Goal: Navigation & Orientation: Find specific page/section

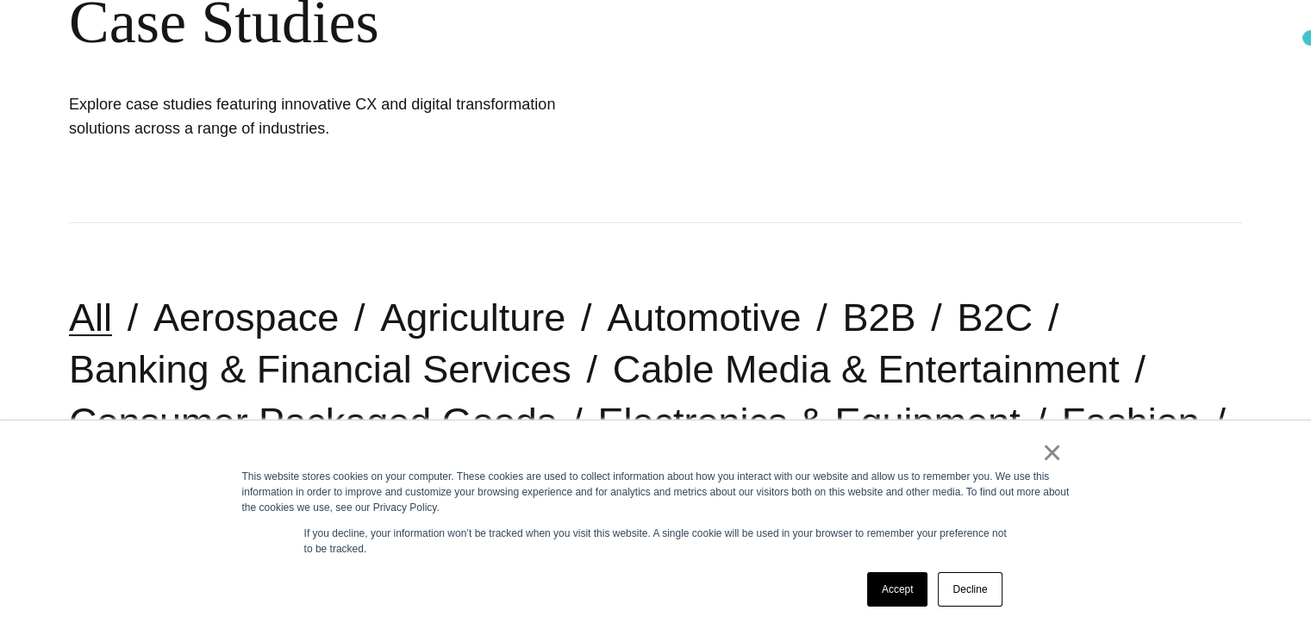
scroll to position [673, 0]
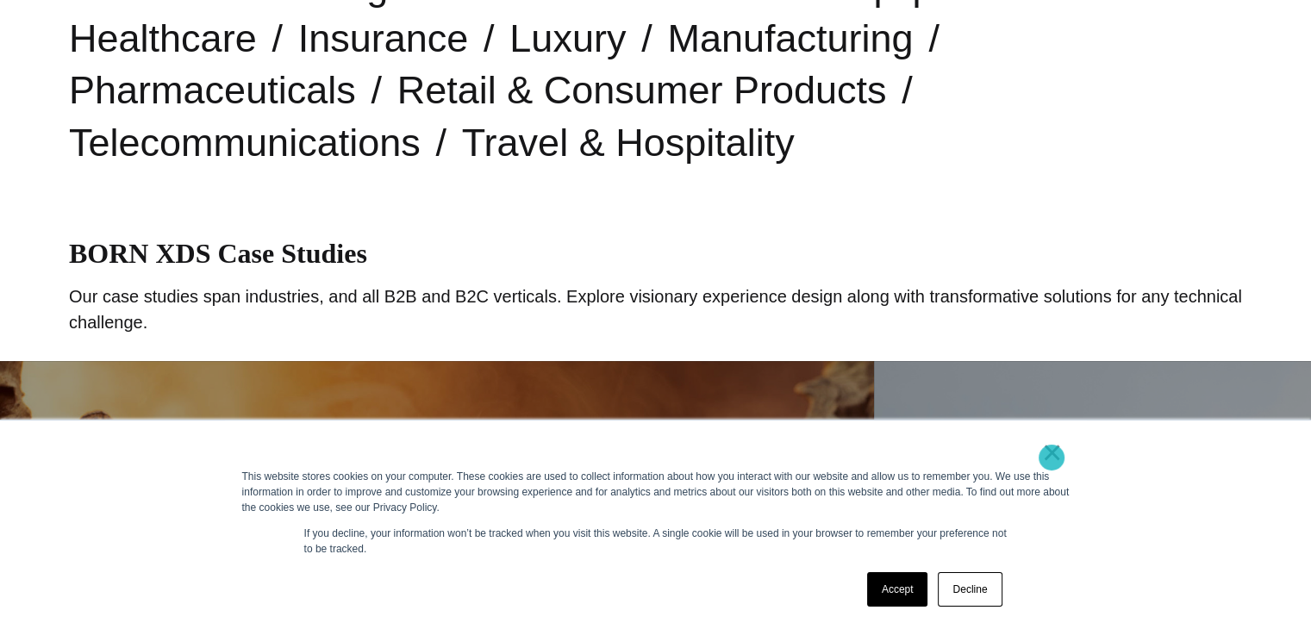
click at [1052, 458] on link "×" at bounding box center [1052, 453] width 21 height 16
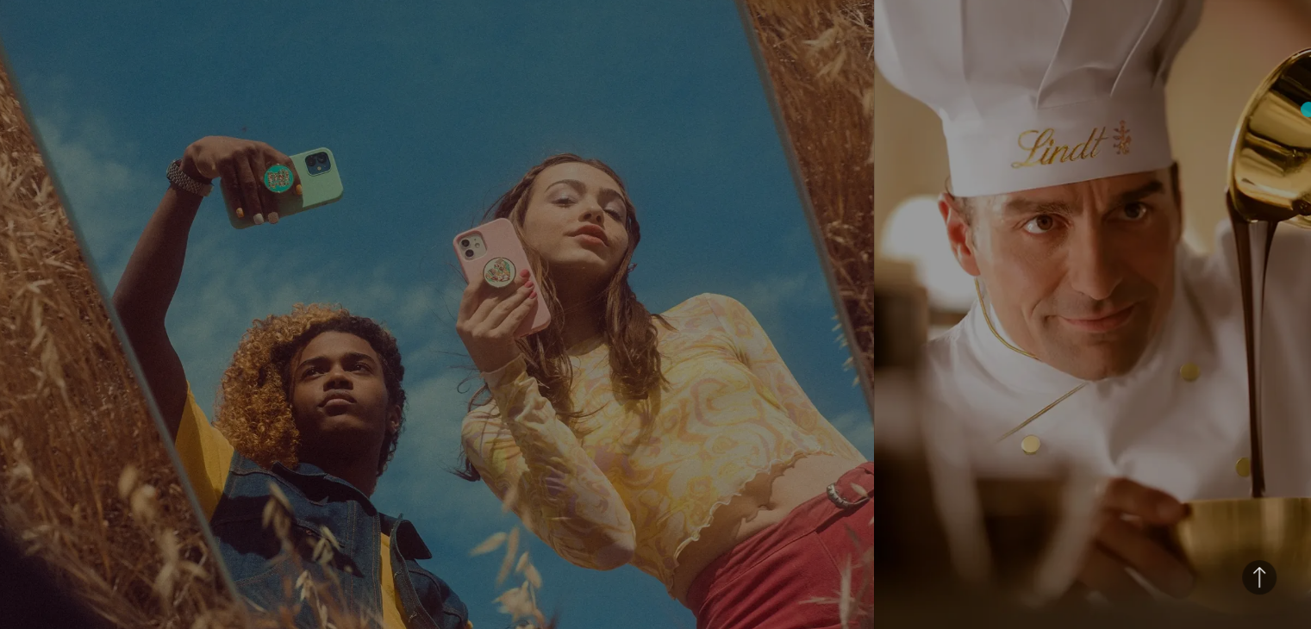
scroll to position [0, 0]
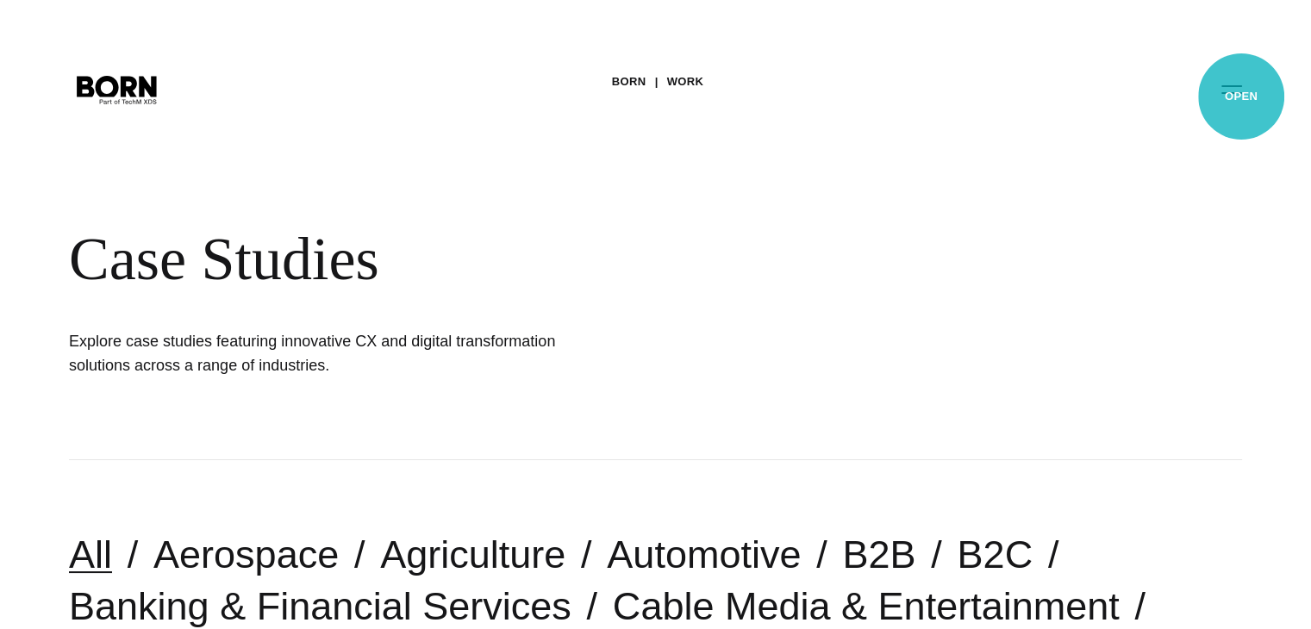
click at [1242, 97] on button "Primary Menu" at bounding box center [1231, 89] width 41 height 36
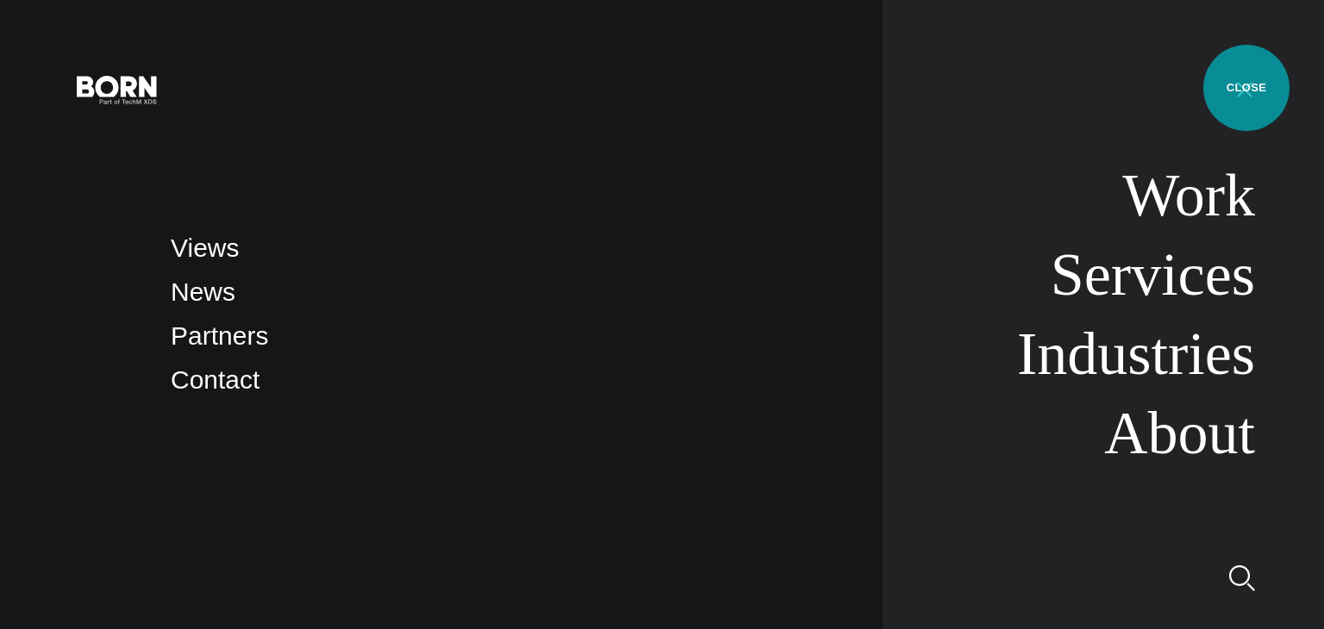
click at [1247, 88] on button "Primary Menu" at bounding box center [1244, 89] width 41 height 36
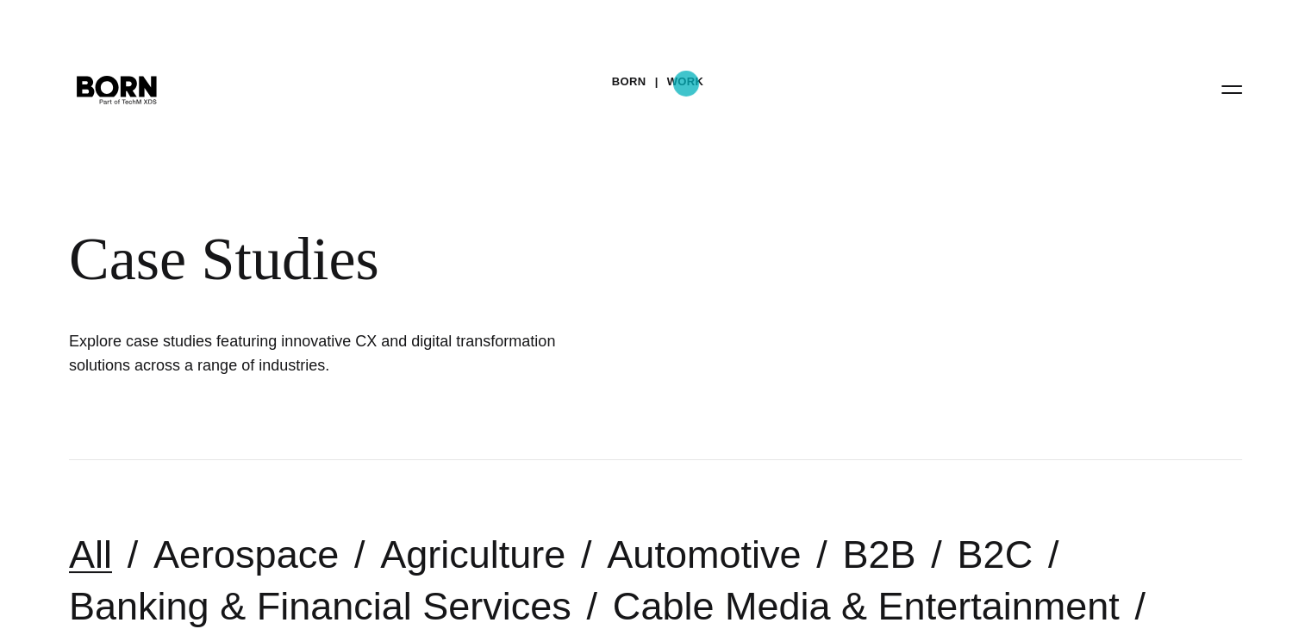
click at [686, 84] on link "Work" at bounding box center [685, 82] width 37 height 26
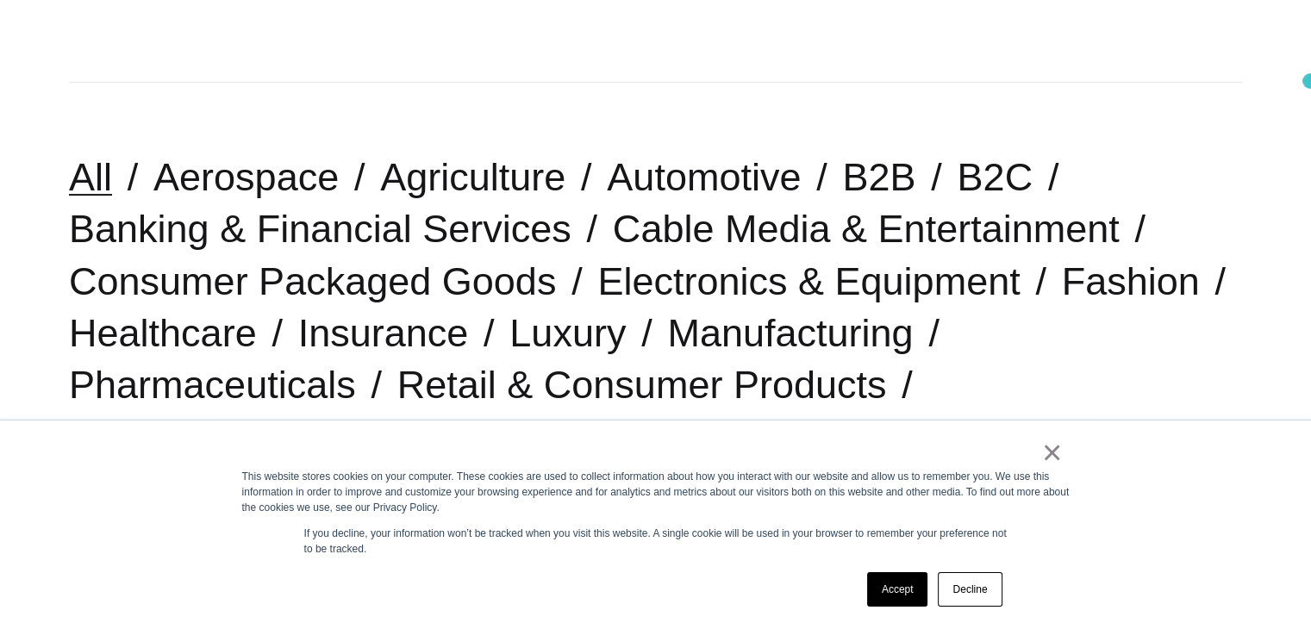
scroll to position [391, 0]
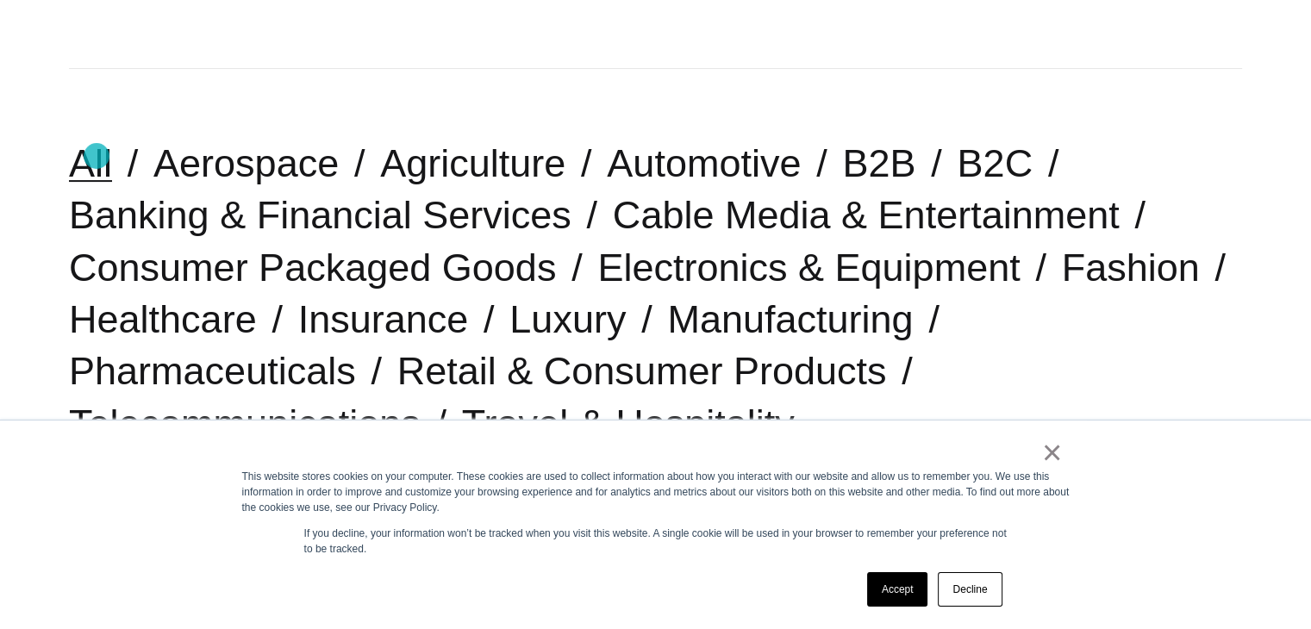
click at [97, 156] on link "All" at bounding box center [90, 163] width 43 height 44
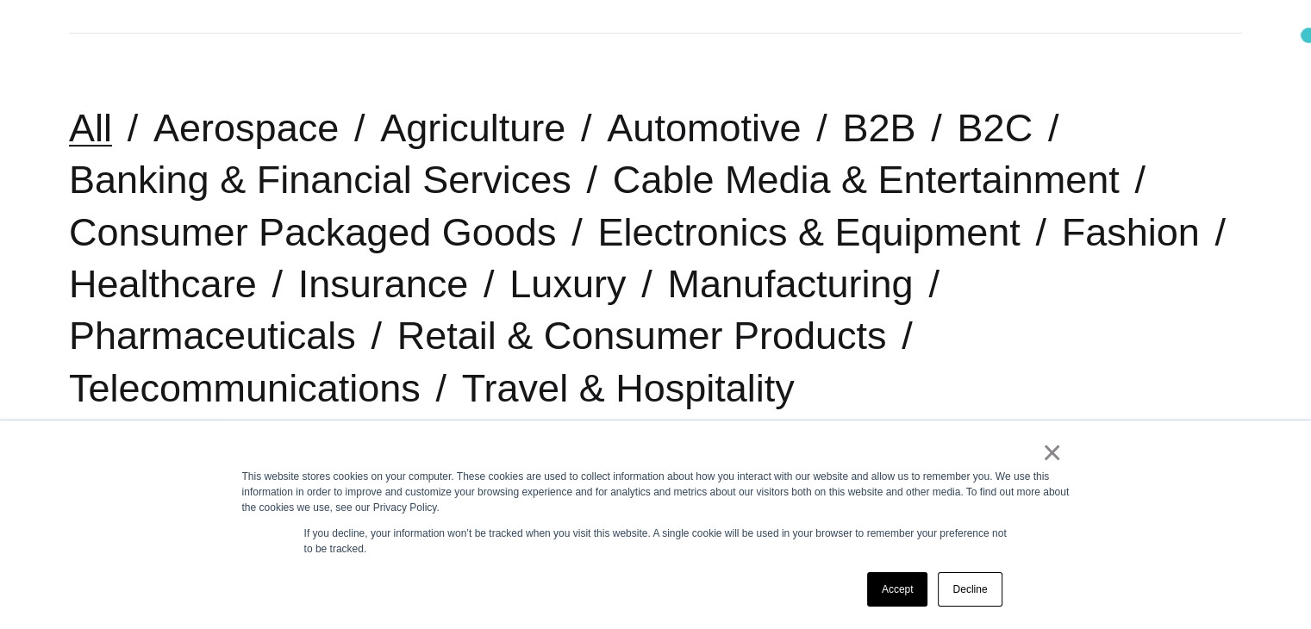
scroll to position [448, 0]
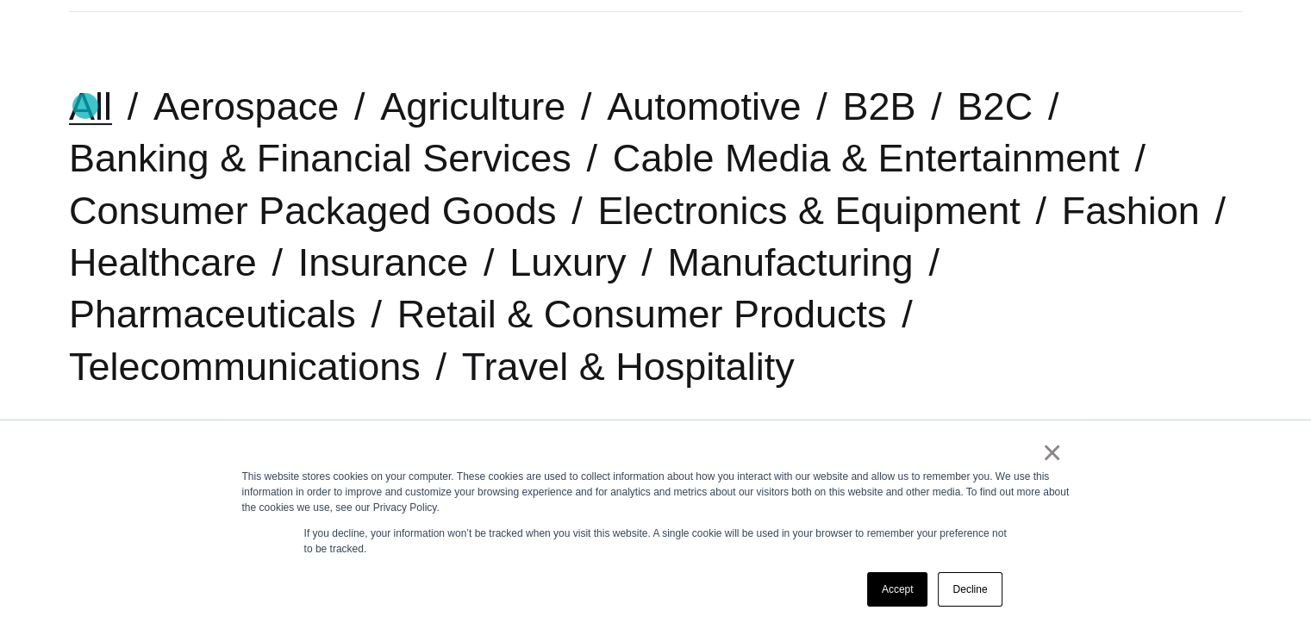
click at [85, 106] on link "All" at bounding box center [90, 106] width 43 height 44
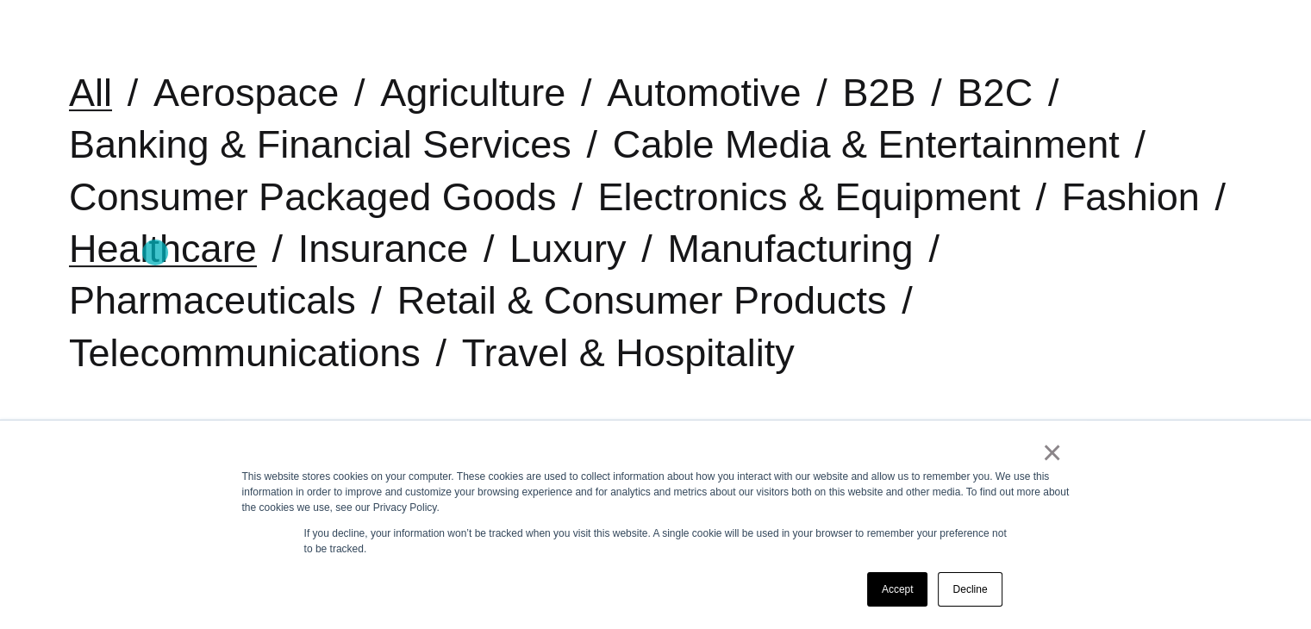
click at [155, 253] on link "Healthcare" at bounding box center [163, 249] width 188 height 44
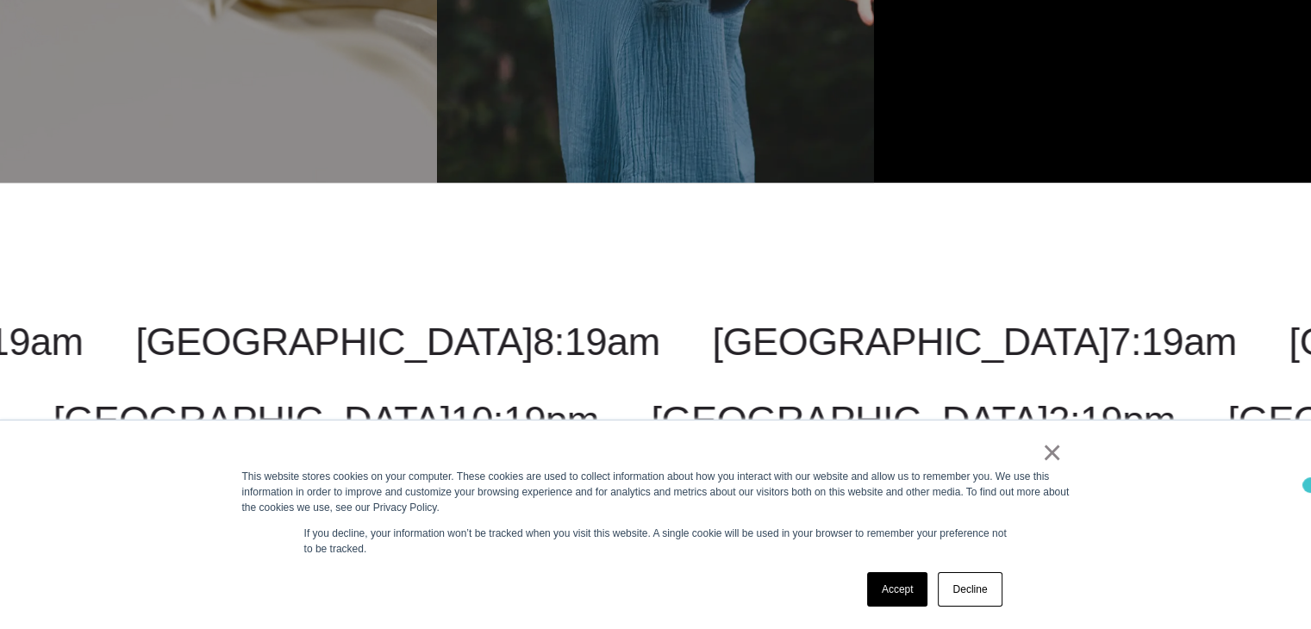
scroll to position [1569, 0]
